Goal: Information Seeking & Learning: Learn about a topic

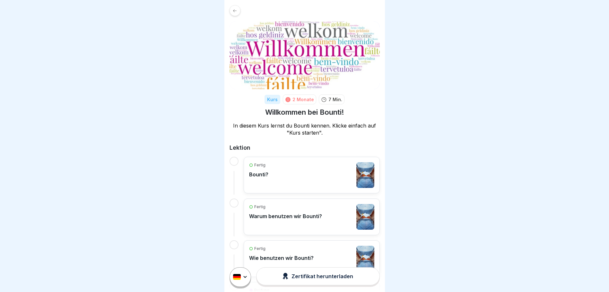
click at [317, 177] on div "Fertig Bounti?" at bounding box center [311, 175] width 125 height 26
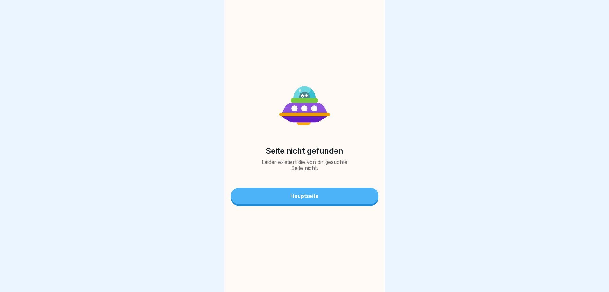
click at [309, 199] on div "Hauptseite" at bounding box center [304, 196] width 28 height 6
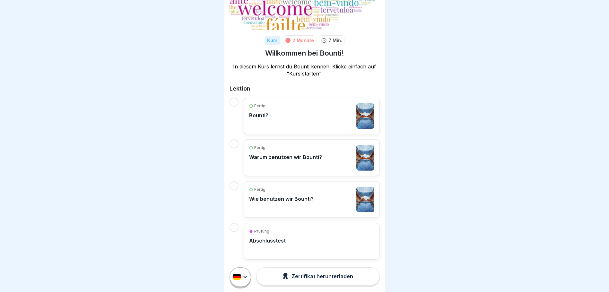
scroll to position [62, 0]
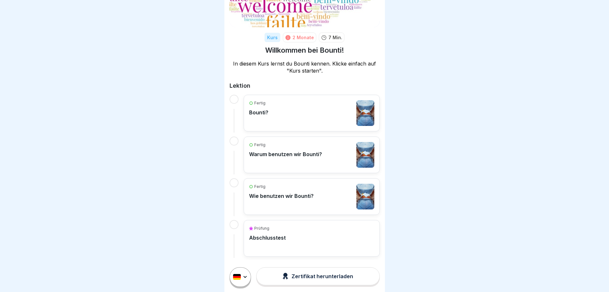
click at [281, 234] on p "Abschlusstest" at bounding box center [267, 237] width 37 height 6
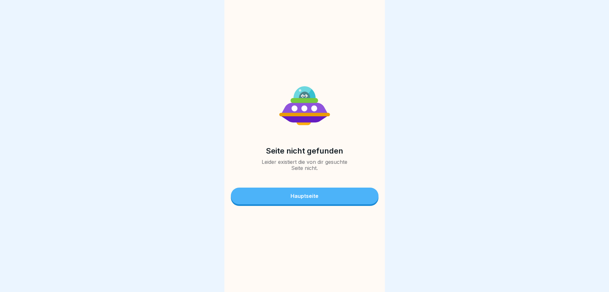
click at [319, 195] on button "Hauptseite" at bounding box center [305, 195] width 148 height 17
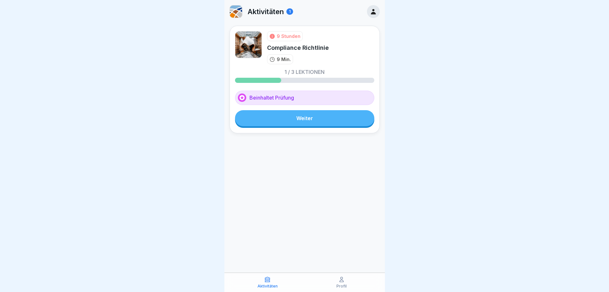
click at [309, 117] on link "Weiter" at bounding box center [304, 118] width 139 height 16
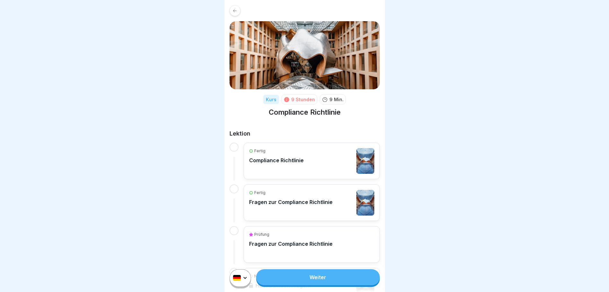
click at [282, 159] on p "Compliance Richtlinie" at bounding box center [276, 160] width 55 height 6
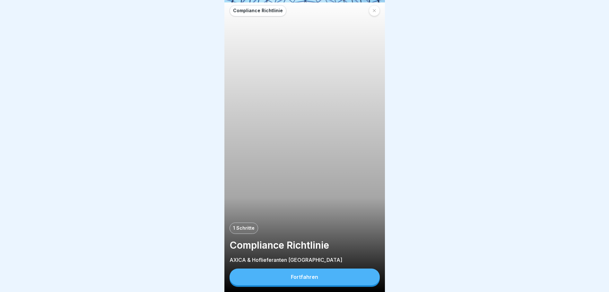
scroll to position [5, 0]
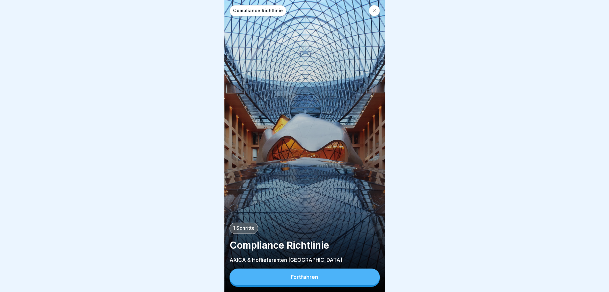
click at [311, 277] on div "Fortfahren" at bounding box center [304, 277] width 27 height 6
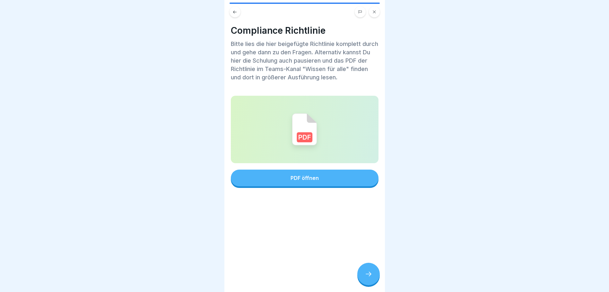
click at [295, 175] on div "PDF öffnen" at bounding box center [304, 178] width 28 height 6
